Goal: Information Seeking & Learning: Learn about a topic

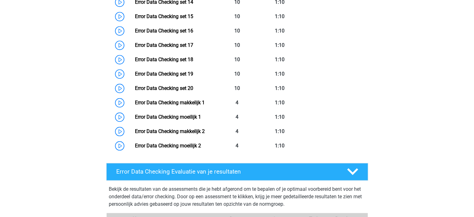
scroll to position [517, 0]
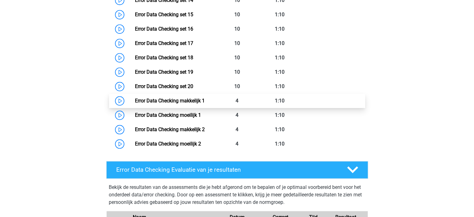
click at [135, 100] on link "Error Data Checking makkelijk 1" at bounding box center [170, 101] width 70 height 6
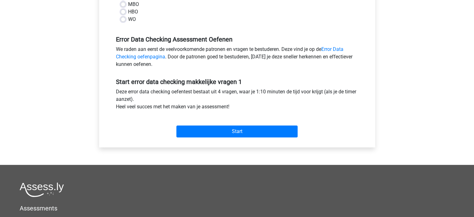
scroll to position [164, 0]
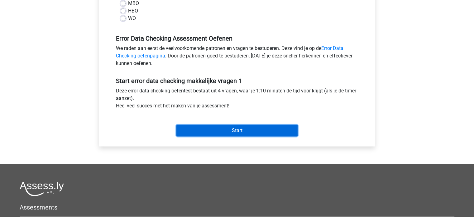
click at [230, 130] on input "Start" at bounding box center [237, 130] width 121 height 12
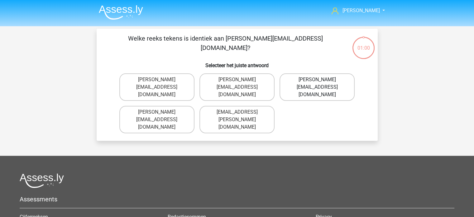
click at [303, 81] on label "Connor.Paterson@gmail.co.uk" at bounding box center [317, 86] width 75 height 27
click at [318, 81] on input "Connor.Paterson@gmail.co.uk" at bounding box center [320, 82] width 4 height 4
radio input "true"
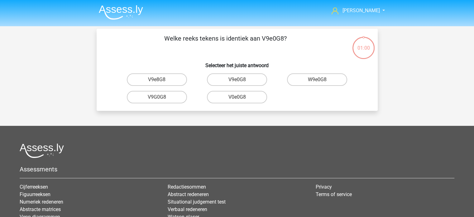
scroll to position [29, 0]
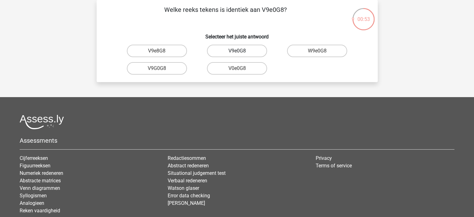
click at [240, 49] on label "V9e0G8" at bounding box center [237, 51] width 60 height 12
click at [240, 51] on input "V9e0G8" at bounding box center [239, 53] width 4 height 4
radio input "true"
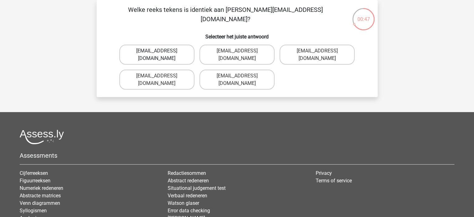
click at [149, 55] on label "Jack_Conley@hotmail.uk.com" at bounding box center [156, 55] width 75 height 20
click at [157, 55] on input "Jack_Conley@hotmail.uk.com" at bounding box center [159, 53] width 4 height 4
radio input "true"
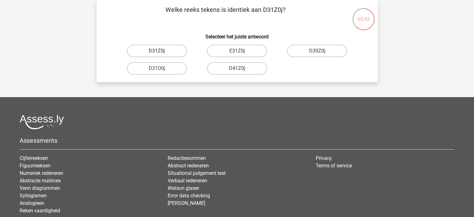
click at [163, 52] on label "D31Z0j" at bounding box center [157, 51] width 60 height 12
click at [161, 52] on input "D31Z0j" at bounding box center [159, 53] width 4 height 4
radio input "true"
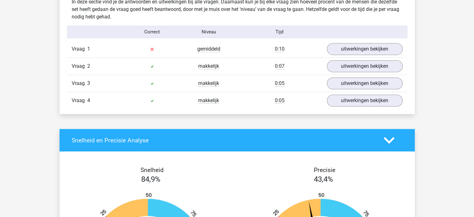
scroll to position [390, 0]
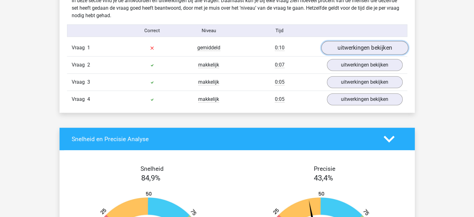
click at [357, 50] on link "uitwerkingen bekijken" at bounding box center [364, 48] width 87 height 14
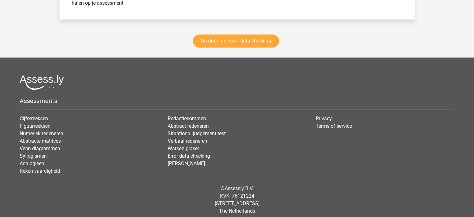
scroll to position [932, 0]
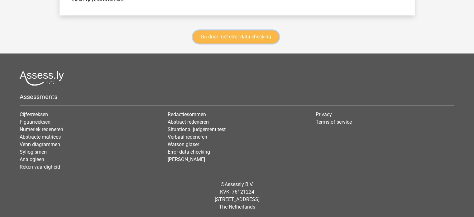
click at [240, 34] on link "Ga door met error data checking" at bounding box center [236, 36] width 86 height 13
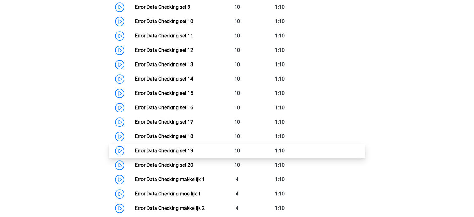
scroll to position [438, 0]
